Goal: Transaction & Acquisition: Purchase product/service

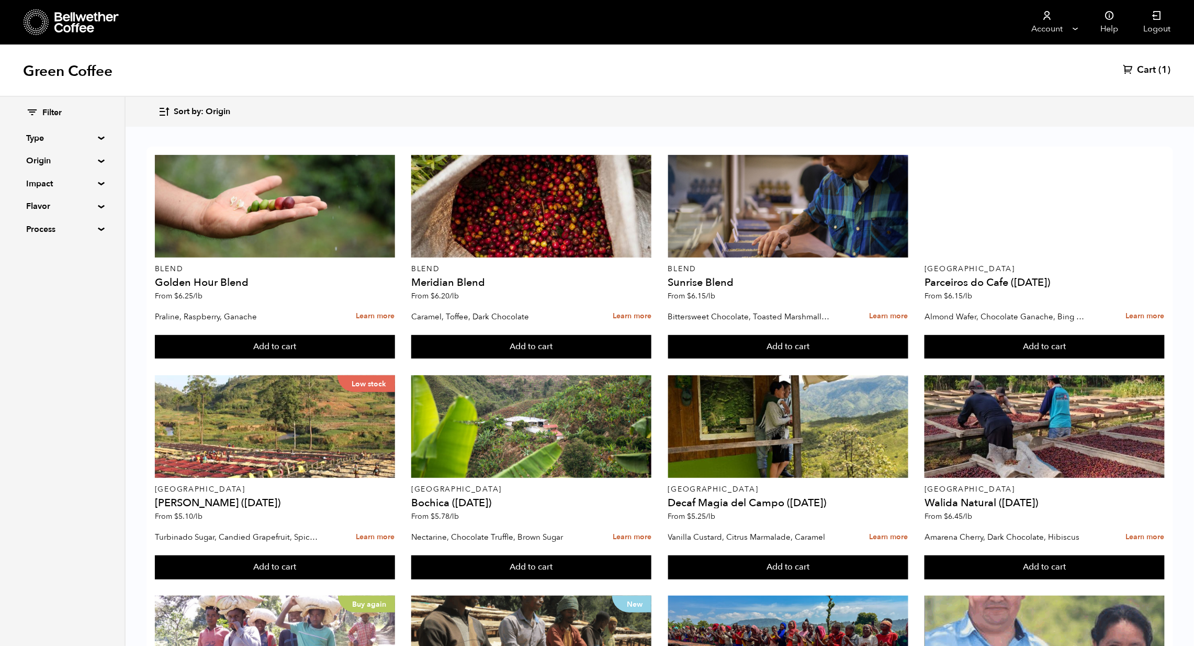
click at [69, 190] on summary "Impact" at bounding box center [62, 183] width 72 height 13
click at [36, 225] on input "Organic" at bounding box center [30, 220] width 9 height 9
checkbox input "true"
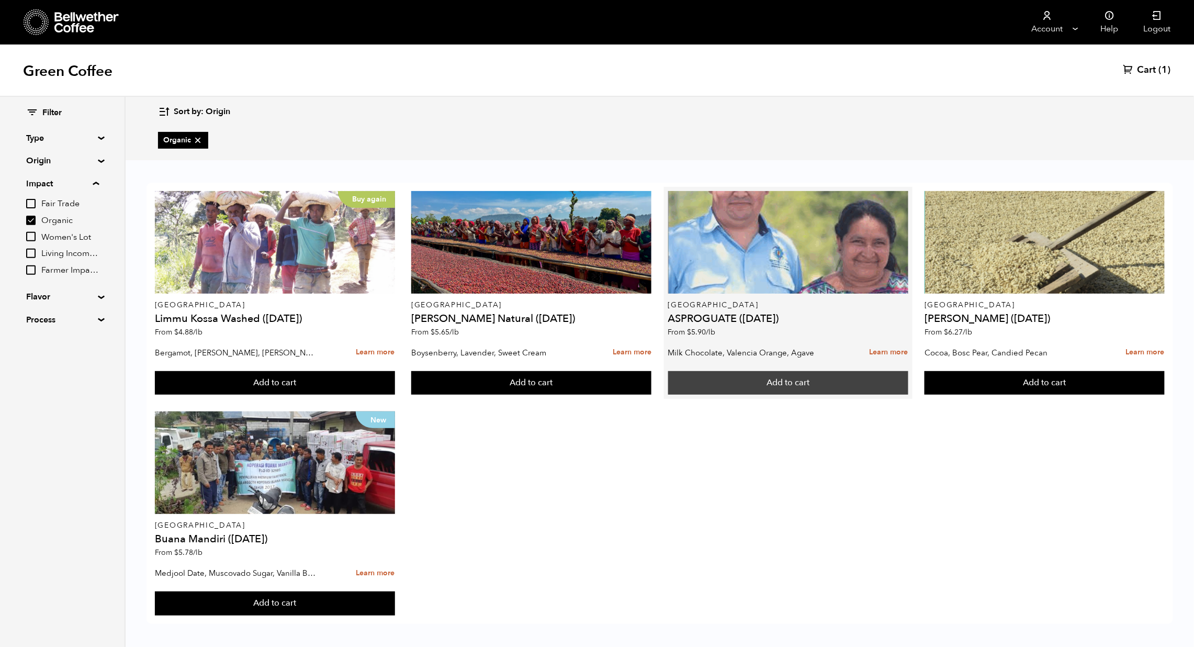
click at [767, 393] on button "Add to cart" at bounding box center [788, 383] width 240 height 24
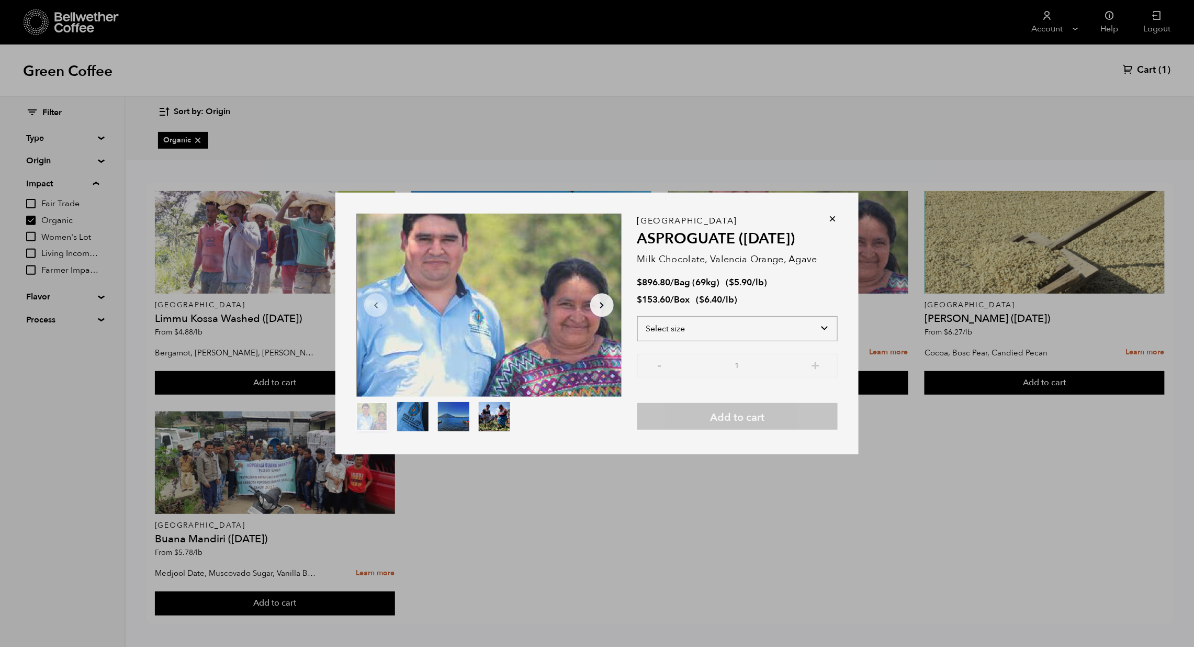
select select "box"
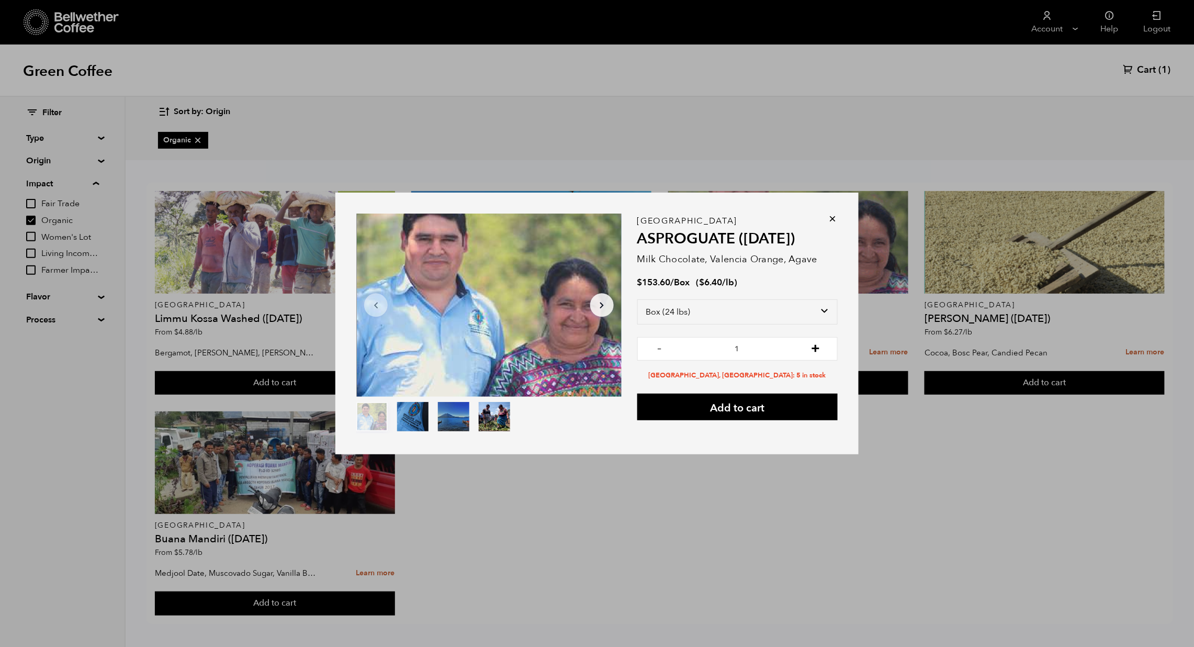
click at [822, 342] on button "+" at bounding box center [815, 347] width 13 height 10
type input "2"
select select "bag-2"
type input "1"
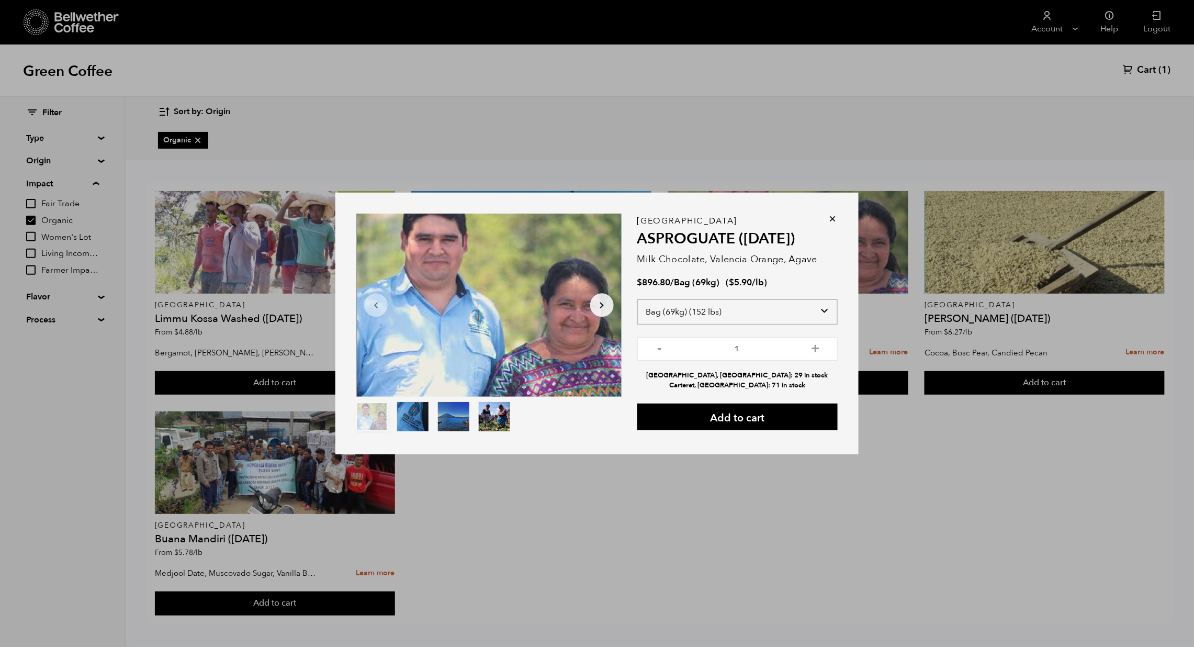
select select "box"
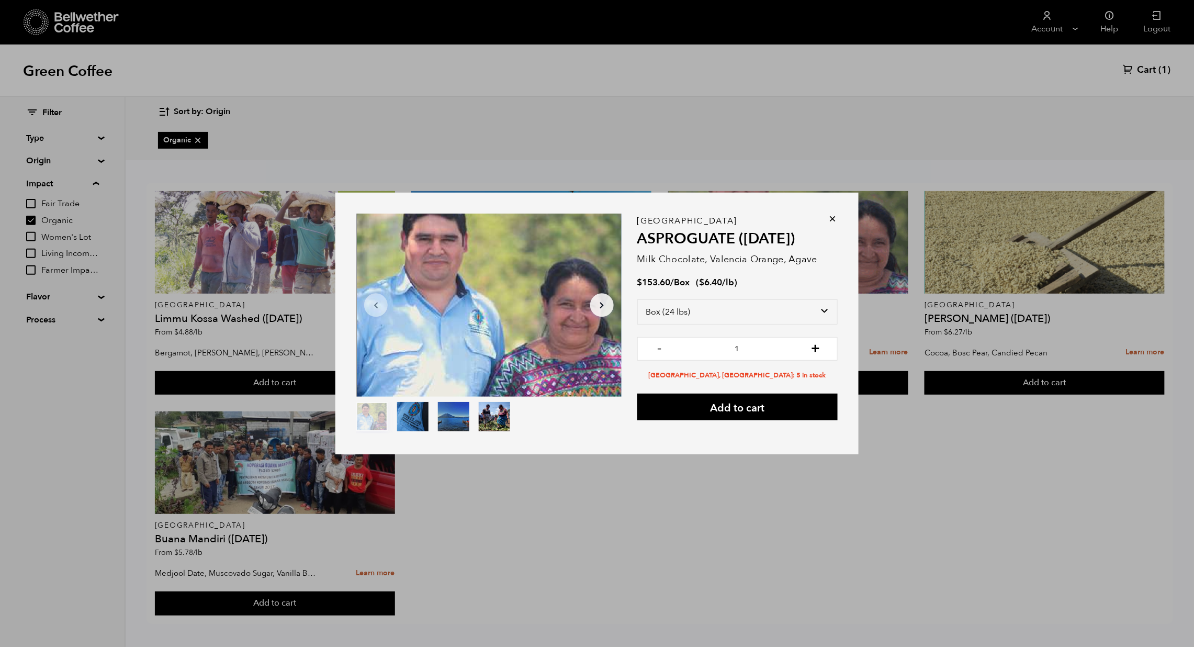
click at [822, 342] on button "+" at bounding box center [815, 347] width 13 height 10
type input "3"
click at [785, 407] on button "Add to cart" at bounding box center [737, 407] width 200 height 27
click at [716, 28] on link "View cart" at bounding box center [713, 22] width 90 height 24
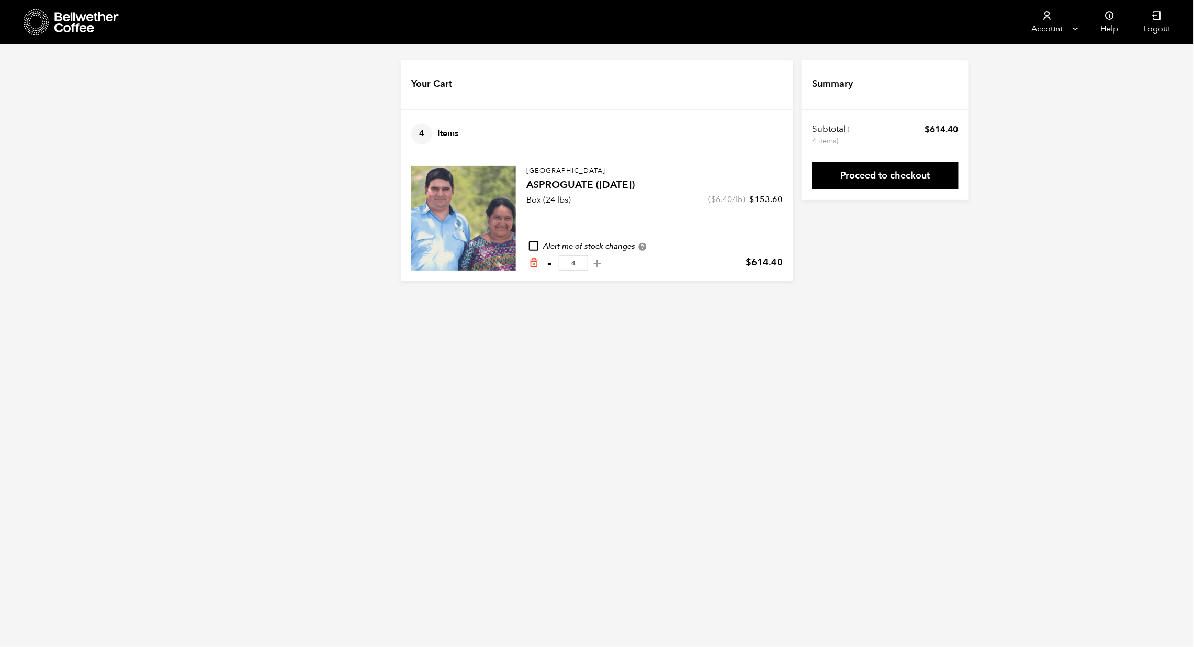
click at [543, 268] on button "-" at bounding box center [549, 263] width 13 height 10
type input "3"
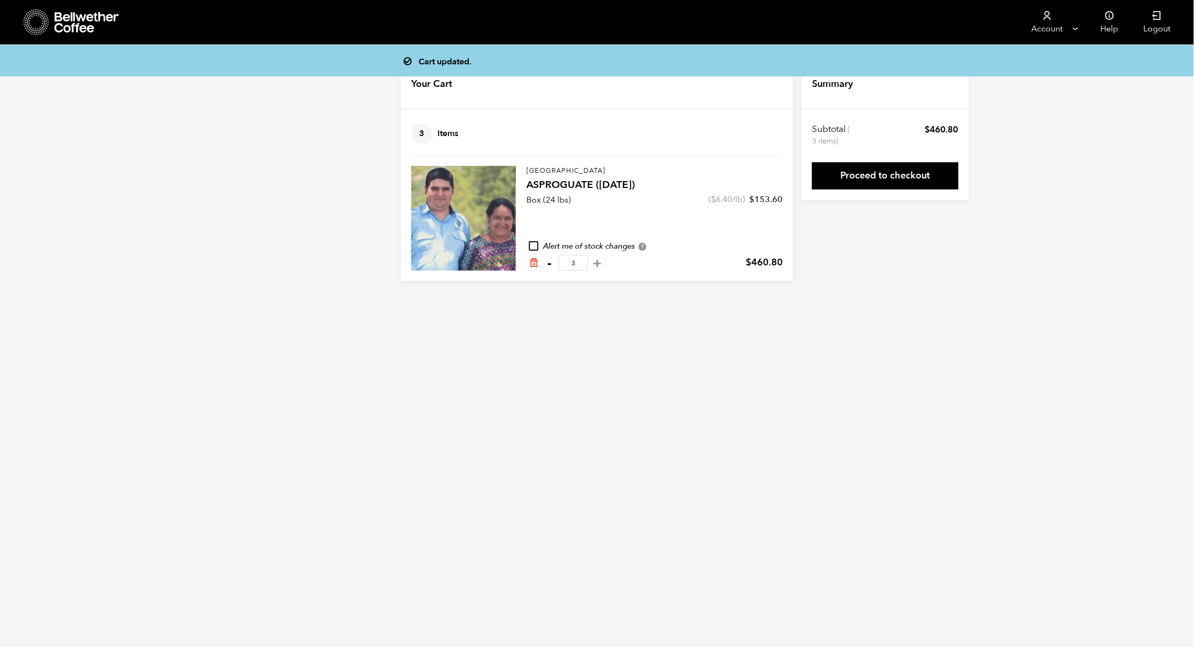
click at [543, 268] on button "-" at bounding box center [549, 263] width 13 height 10
type input "2"
click at [928, 176] on link "Proceed to checkout" at bounding box center [885, 175] width 147 height 27
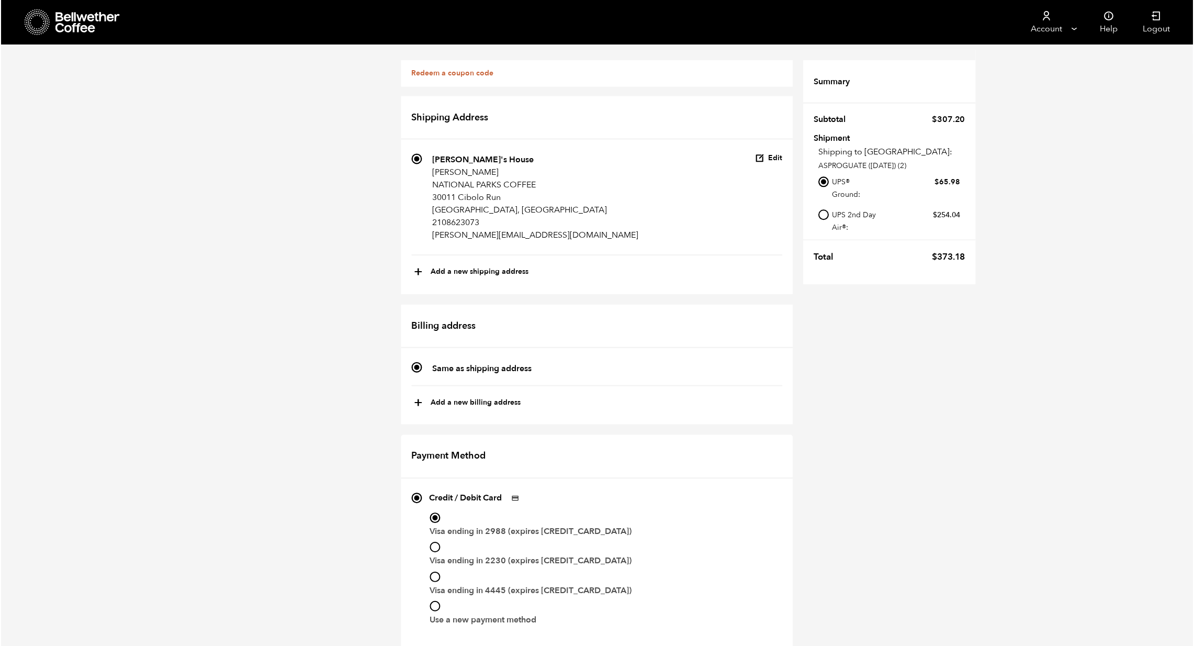
scroll to position [321, 0]
click at [430, 515] on ul "Visa ending in 2988 (expires [CREDIT_CARD_DATA]) Visa ending in 2230 (expires […" at bounding box center [606, 572] width 353 height 114
click at [430, 573] on input "Visa ending in 4445 (expires [CREDIT_CARD_DATA])" at bounding box center [435, 578] width 10 height 10
radio input "true"
